Goal: Task Accomplishment & Management: Manage account settings

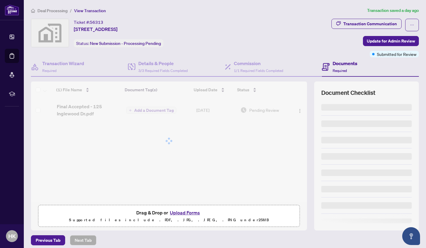
scroll to position [4, 0]
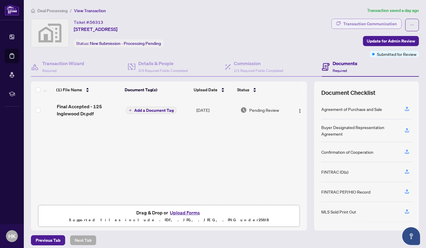
click at [369, 21] on div "Transaction Communication" at bounding box center [370, 24] width 54 height 10
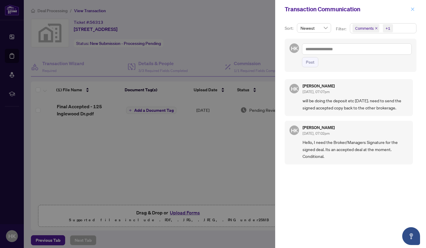
click at [411, 9] on icon "close" at bounding box center [412, 9] width 4 height 4
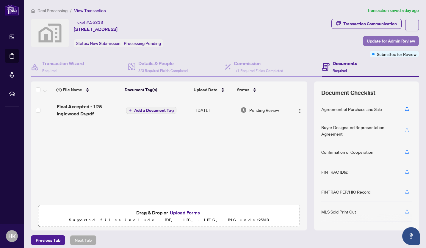
click at [371, 40] on span "Update for Admin Review" at bounding box center [391, 41] width 48 height 10
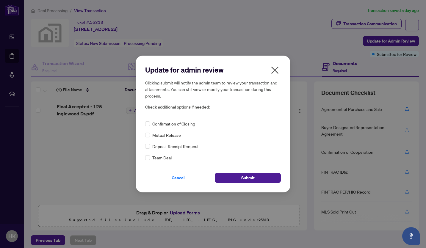
click at [273, 71] on icon "close" at bounding box center [275, 70] width 10 height 10
